Goal: Task Accomplishment & Management: Complete application form

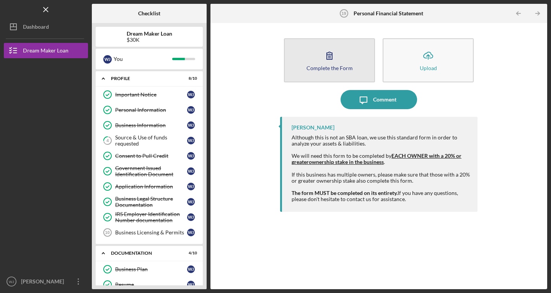
scroll to position [171, 0]
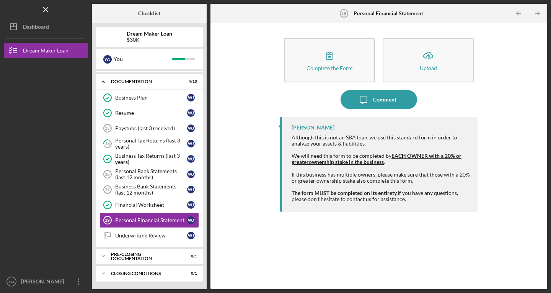
click at [458, 285] on div "Complete the Form Form Icon/Upload Upload Icon/Message Comment [PERSON_NAME] Al…" at bounding box center [378, 156] width 337 height 266
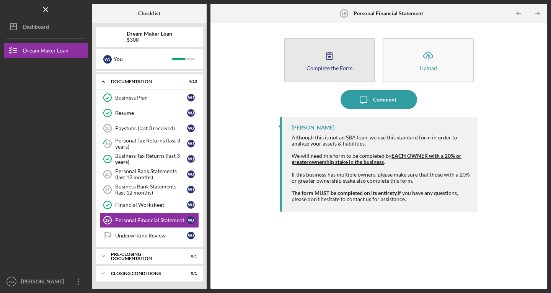
click at [338, 52] on icon "button" at bounding box center [329, 55] width 19 height 19
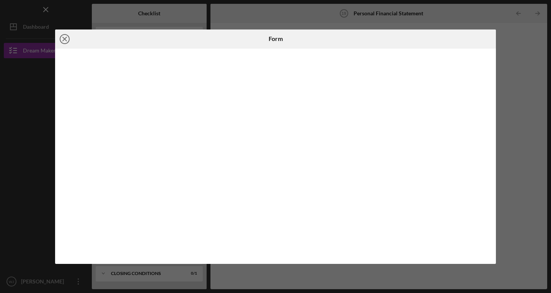
click at [61, 37] on icon "Icon/Close" at bounding box center [64, 38] width 19 height 19
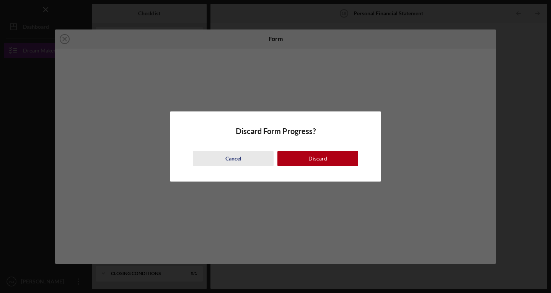
click at [239, 158] on div "Cancel" at bounding box center [233, 158] width 16 height 15
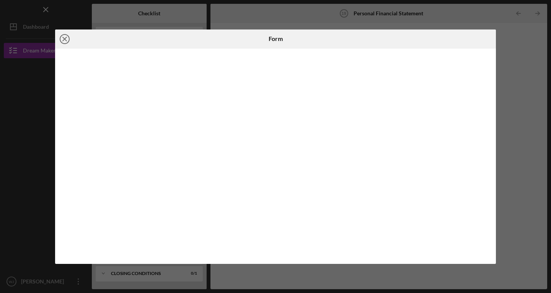
click at [63, 37] on line at bounding box center [65, 39] width 4 height 4
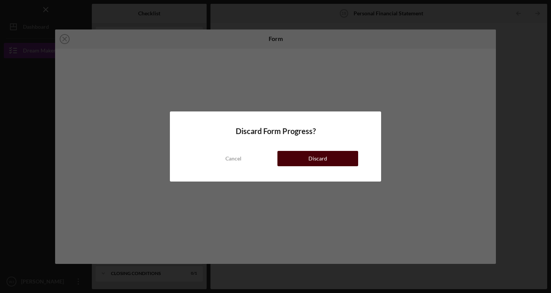
click at [308, 159] on button "Discard" at bounding box center [317, 158] width 81 height 15
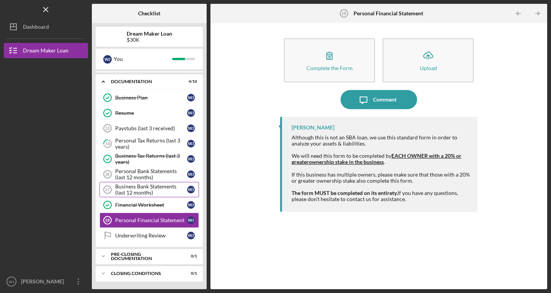
click at [151, 190] on div "Business Bank Statements (last 12 months)" at bounding box center [151, 189] width 72 height 12
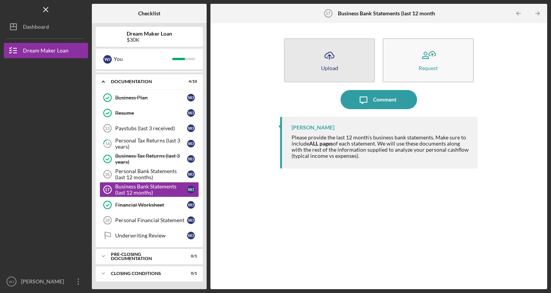
click at [320, 65] on button "Icon/Upload Upload" at bounding box center [329, 60] width 91 height 44
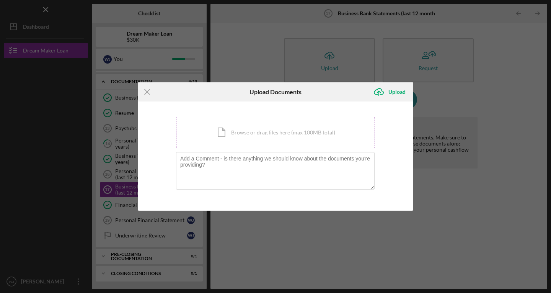
click at [256, 135] on div "Icon/Document Browse or drag files here (max 100MB total) Tap to choose files o…" at bounding box center [275, 132] width 199 height 31
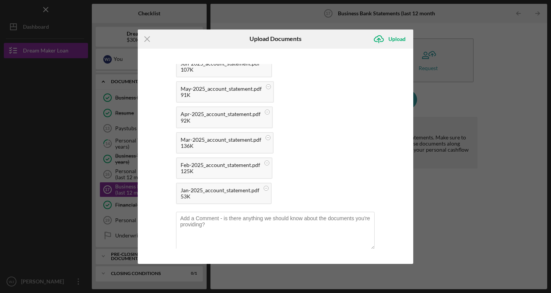
scroll to position [125, 0]
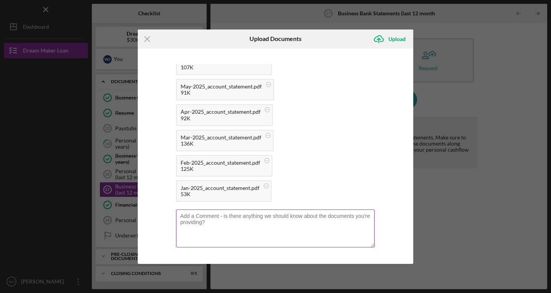
click at [280, 238] on textarea at bounding box center [275, 227] width 199 height 37
click at [203, 217] on textarea "may & june have two" at bounding box center [275, 227] width 199 height 37
drag, startPoint x: 183, startPoint y: 217, endPoint x: 246, endPoint y: 246, distance: 69.7
click at [246, 246] on textarea "may & June have two" at bounding box center [275, 227] width 199 height 37
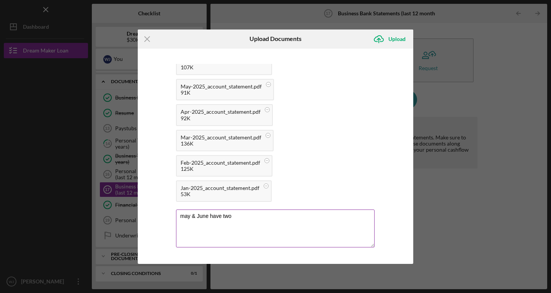
click at [184, 216] on textarea "may & June have two" at bounding box center [275, 227] width 199 height 37
click at [237, 218] on textarea "May & June have two" at bounding box center [275, 227] width 199 height 37
click at [269, 215] on textarea "May & June have two separate statments because I was migrating from previous me…" at bounding box center [275, 227] width 199 height 37
type textarea "May & June have two separate statements because I was migrating from previous m…"
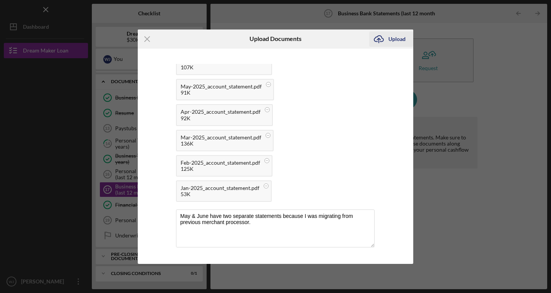
click at [394, 39] on div "Upload" at bounding box center [396, 38] width 17 height 15
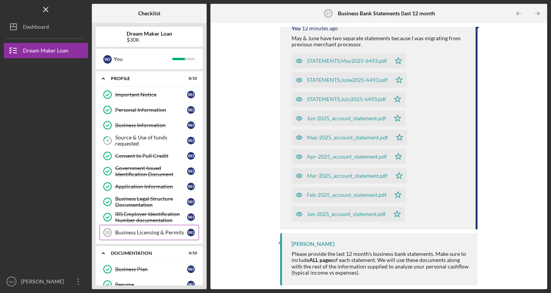
click at [134, 230] on div "Business Licensing & Permits" at bounding box center [151, 232] width 72 height 6
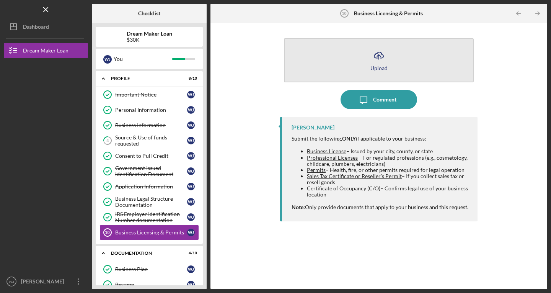
click at [376, 60] on icon "Icon/Upload" at bounding box center [378, 55] width 19 height 19
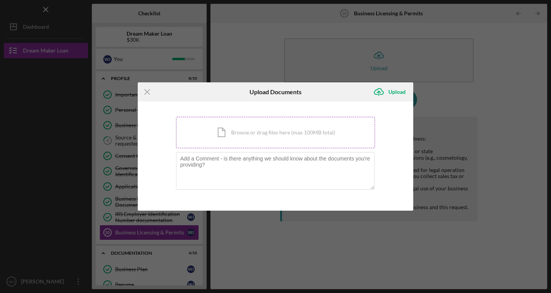
click at [286, 128] on div "Icon/Document Browse or drag files here (max 100MB total) Tap to choose files o…" at bounding box center [275, 132] width 199 height 31
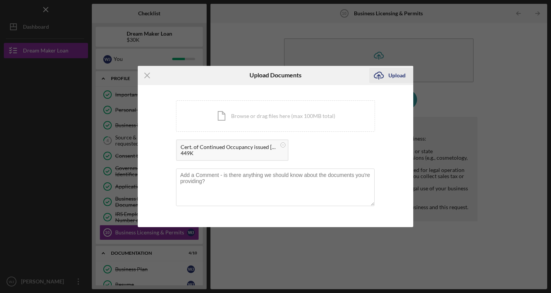
click at [390, 78] on div "Upload" at bounding box center [396, 75] width 17 height 15
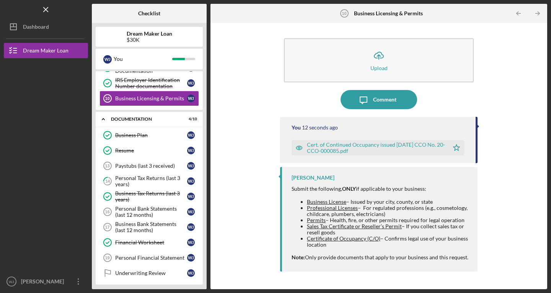
scroll to position [162, 0]
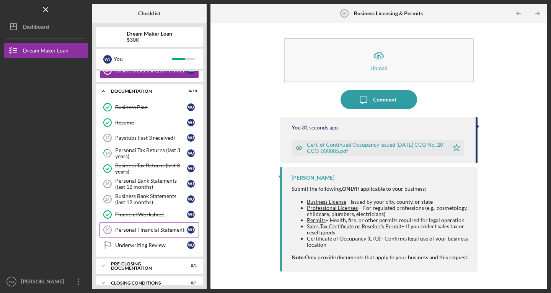
click at [160, 230] on div "Personal Financial Statement" at bounding box center [151, 230] width 72 height 6
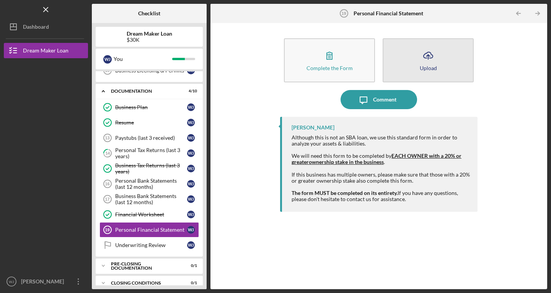
click at [416, 66] on button "Icon/Upload Upload" at bounding box center [428, 60] width 91 height 44
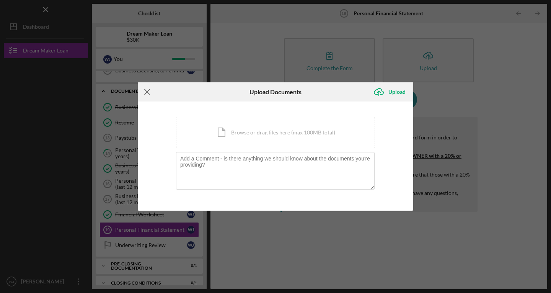
click at [145, 88] on icon "Icon/Menu Close" at bounding box center [147, 91] width 19 height 19
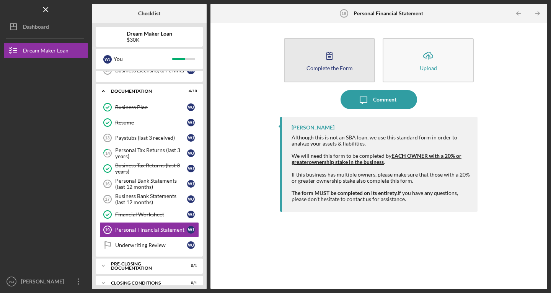
click at [336, 68] on div "Complete the Form" at bounding box center [329, 68] width 46 height 6
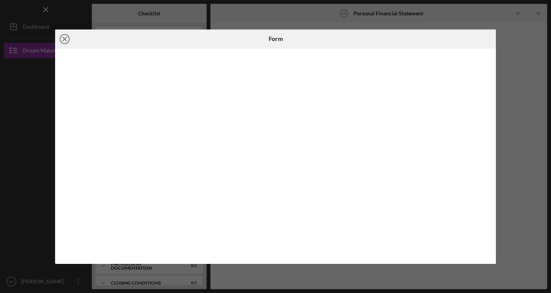
click at [63, 42] on icon "Icon/Close" at bounding box center [64, 38] width 19 height 19
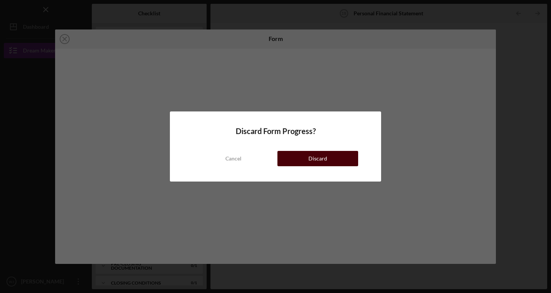
click at [316, 162] on div "Discard" at bounding box center [317, 158] width 19 height 15
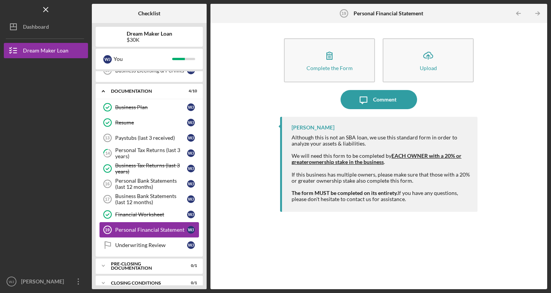
click at [149, 230] on div "Personal Financial Statement" at bounding box center [151, 230] width 72 height 6
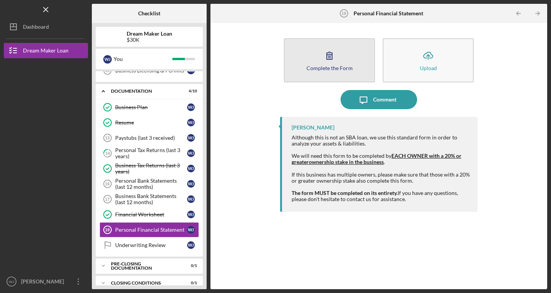
click at [322, 69] on div "Complete the Form" at bounding box center [329, 68] width 46 height 6
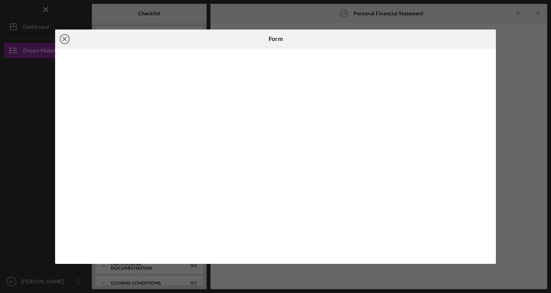
click at [67, 39] on icon "Icon/Close" at bounding box center [64, 38] width 19 height 19
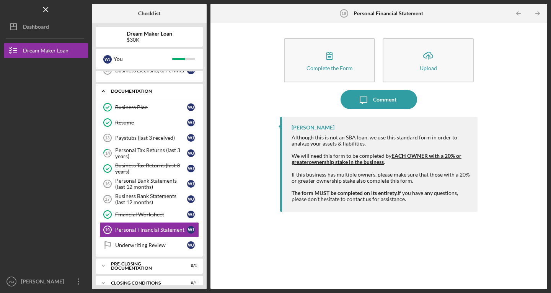
click at [104, 90] on icon "Icon/Expander" at bounding box center [103, 90] width 15 height 15
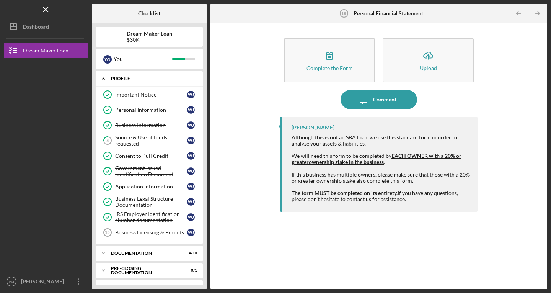
click at [103, 74] on icon "Icon/Expander" at bounding box center [103, 78] width 15 height 15
